Goal: Task Accomplishment & Management: Use online tool/utility

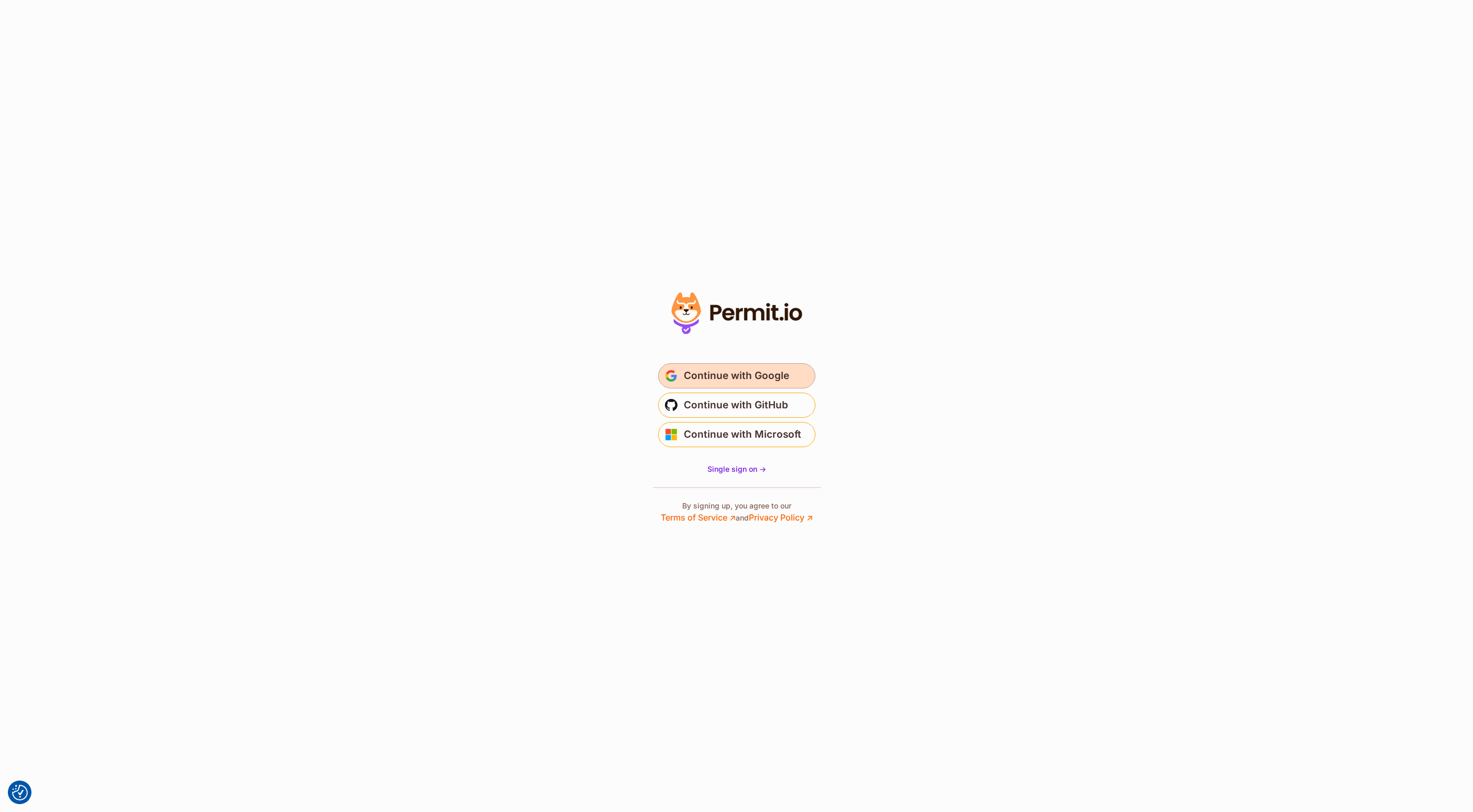
click at [731, 376] on span "Continue with Google" at bounding box center [736, 375] width 105 height 17
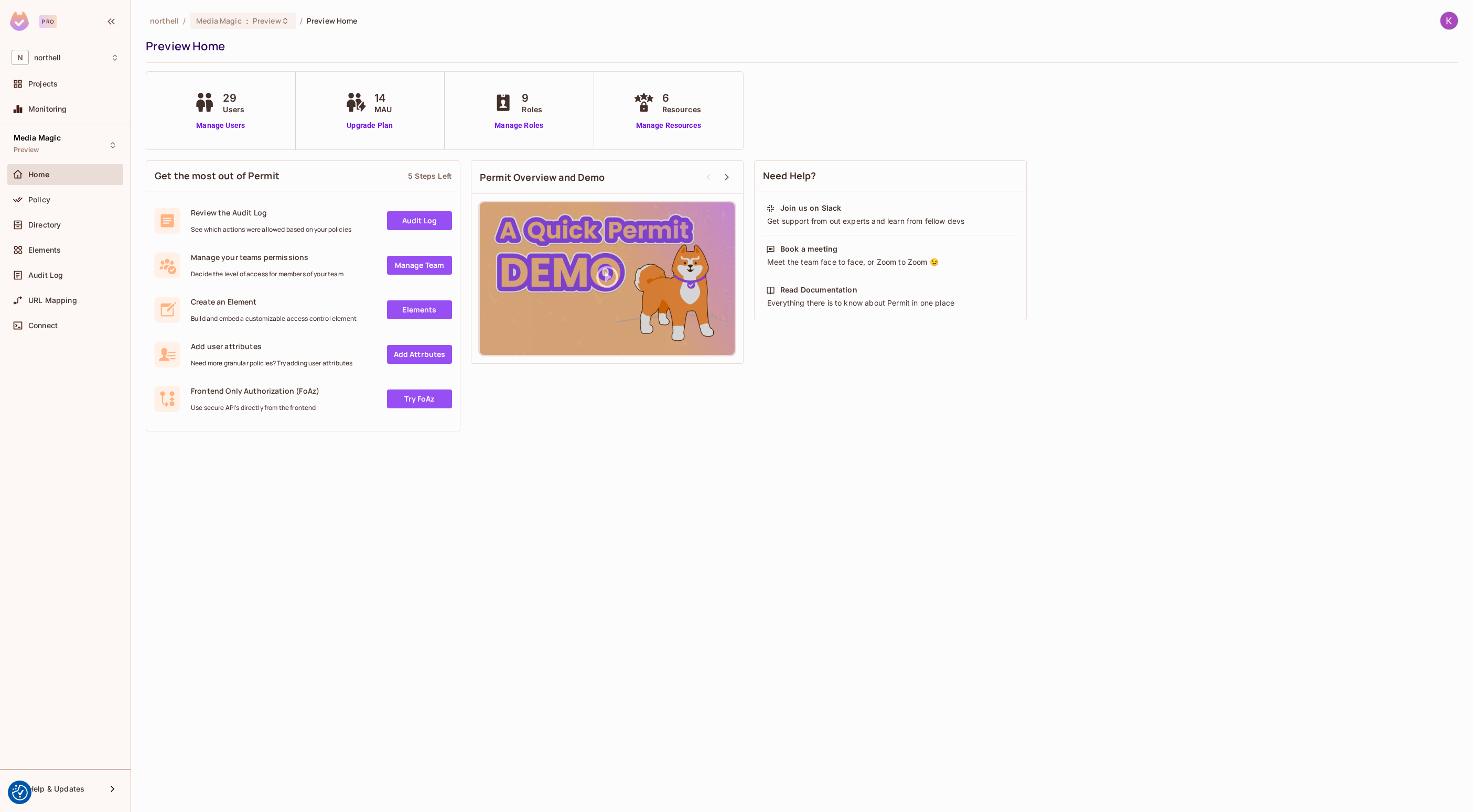
click at [240, 31] on div "northell / Media Magic : Preview / Preview Home Preview Home" at bounding box center [802, 38] width 1313 height 52
click at [251, 18] on div "Media Magic : Preview" at bounding box center [236, 21] width 81 height 10
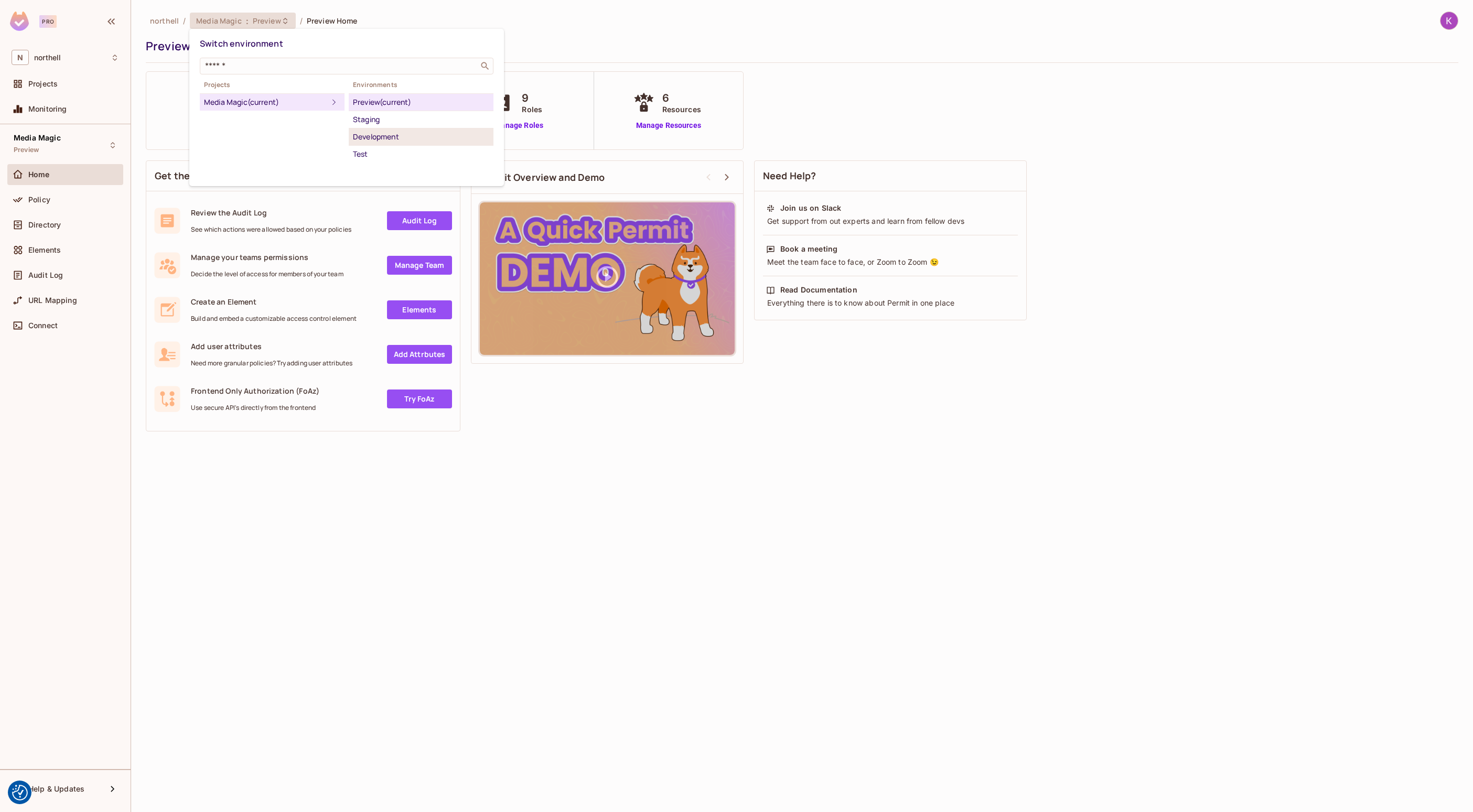
click at [396, 134] on div "Development" at bounding box center [421, 136] width 136 height 13
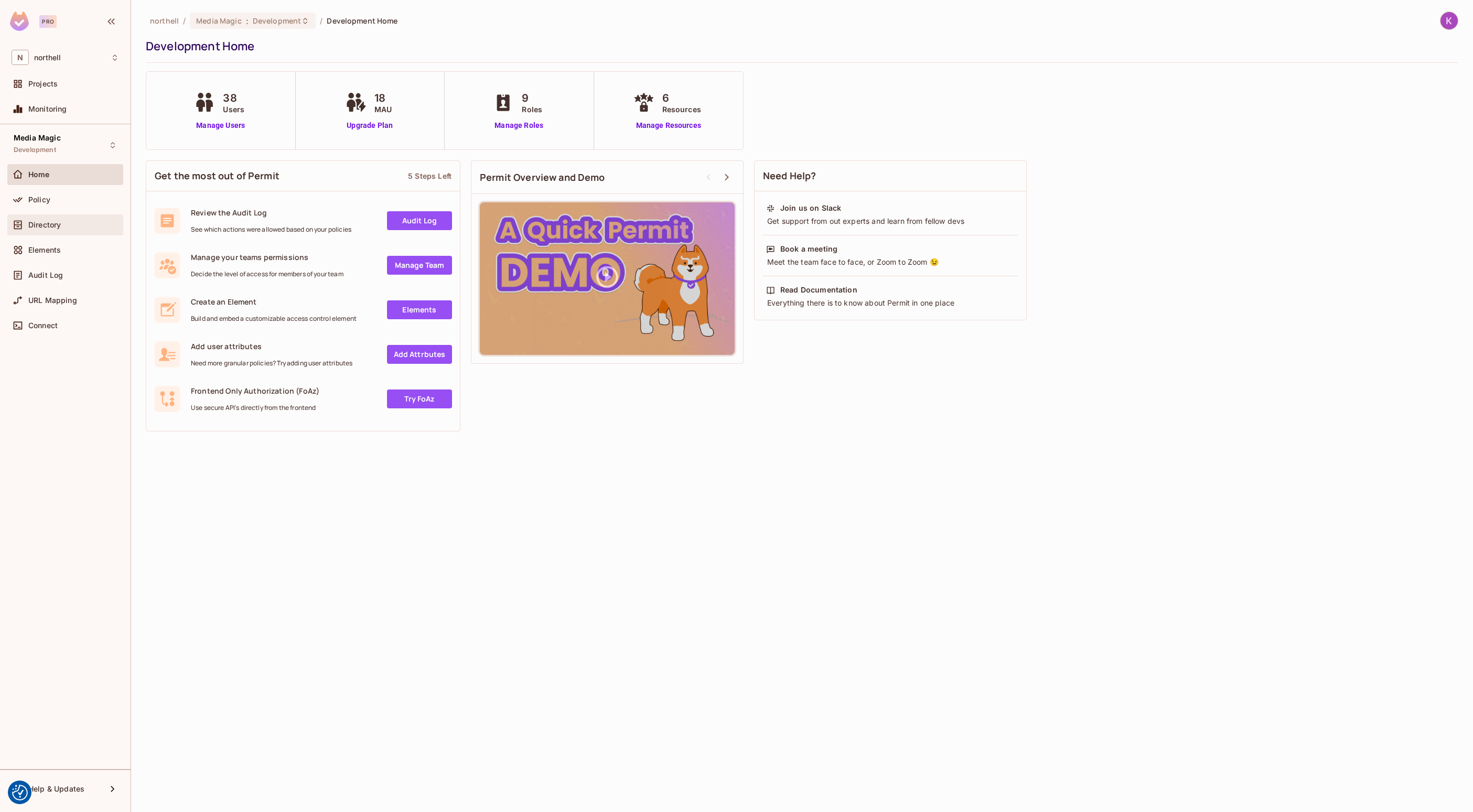
click at [67, 223] on div "Directory" at bounding box center [73, 225] width 91 height 8
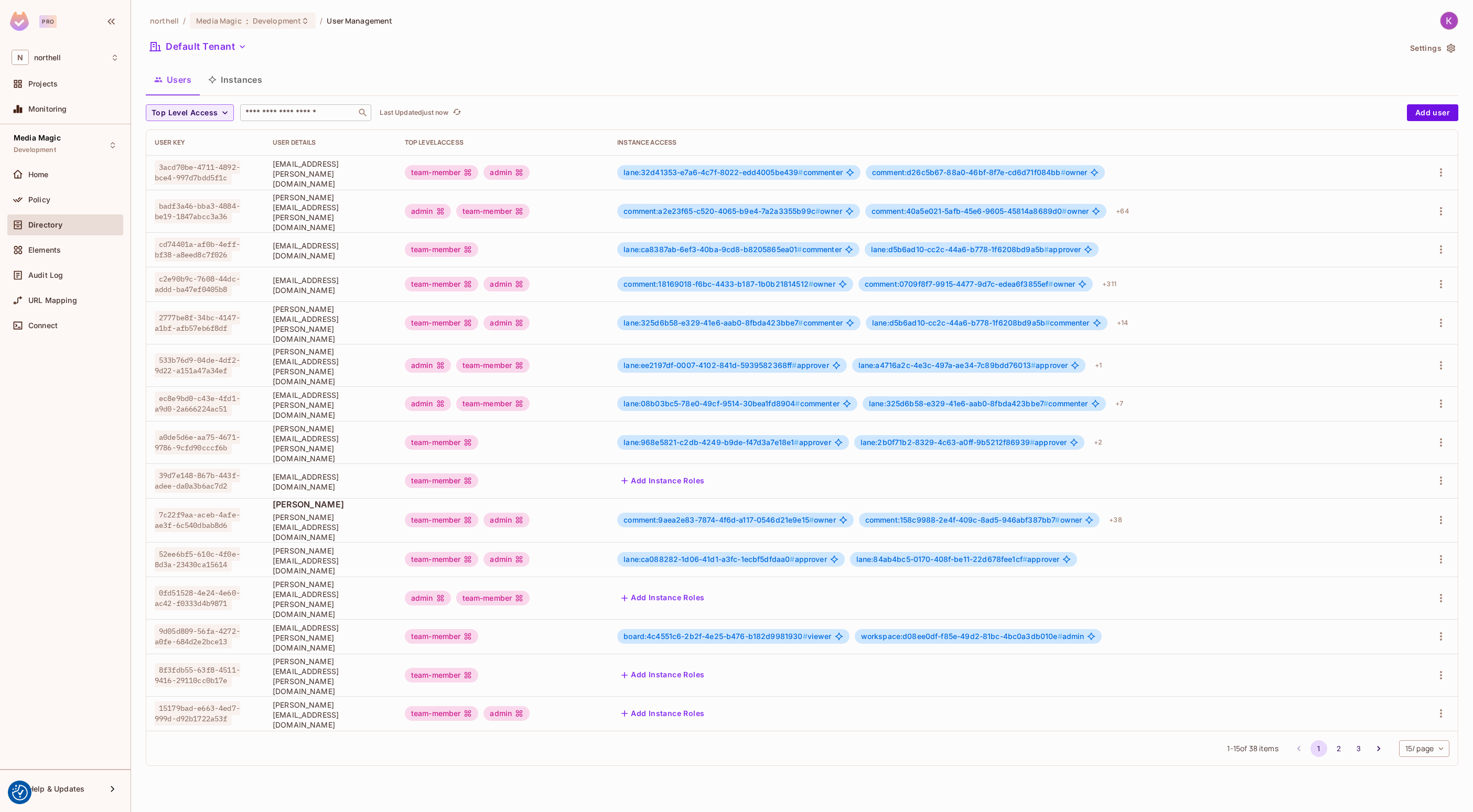
click at [288, 113] on input "text" at bounding box center [299, 112] width 110 height 11
type input "*****"
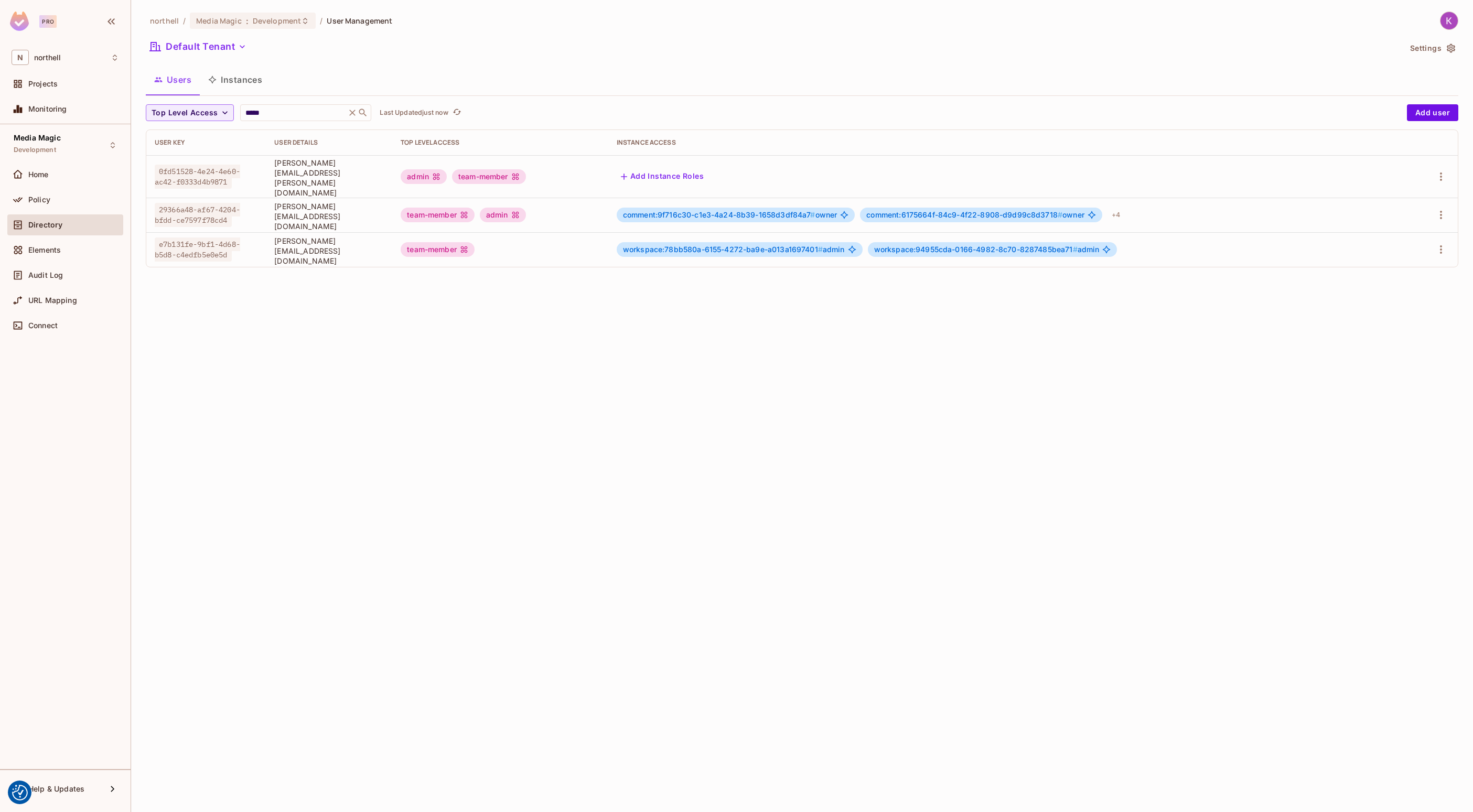
click at [420, 77] on div "Users Instances" at bounding box center [802, 80] width 1313 height 26
click at [112, 654] on div "Media Magic Development Home Policy Directory Elements Audit Log URL Mapping Co…" at bounding box center [65, 447] width 130 height 645
